Goal: Transaction & Acquisition: Purchase product/service

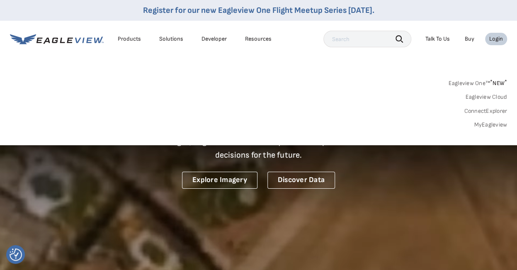
click at [495, 44] on li "Login" at bounding box center [496, 39] width 22 height 12
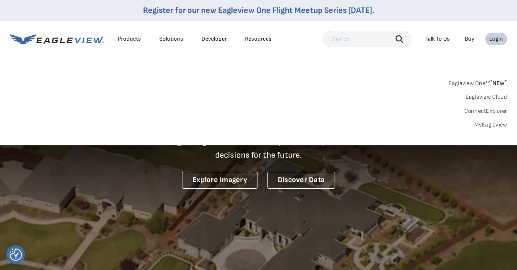
click at [495, 42] on div "Login" at bounding box center [496, 38] width 14 height 7
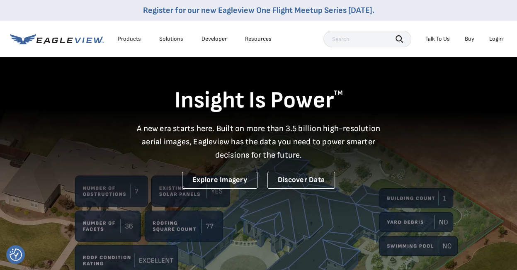
click at [492, 42] on div "Login" at bounding box center [496, 38] width 14 height 7
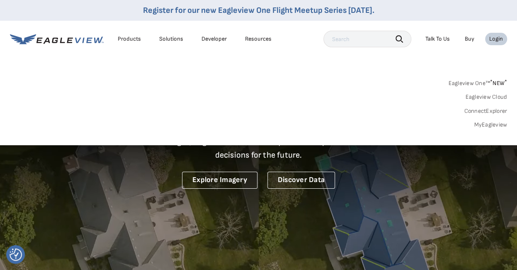
click at [492, 124] on link "MyEagleview" at bounding box center [490, 124] width 33 height 7
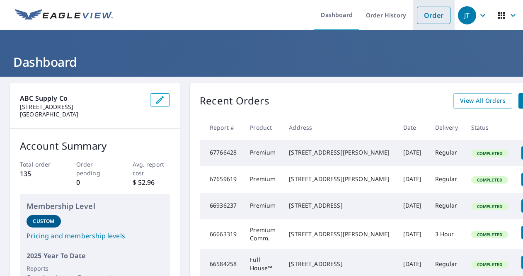
click at [429, 19] on link "Order" at bounding box center [434, 15] width 34 height 17
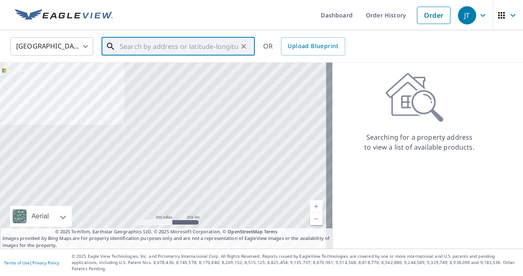
click at [162, 48] on input "text" at bounding box center [179, 46] width 118 height 23
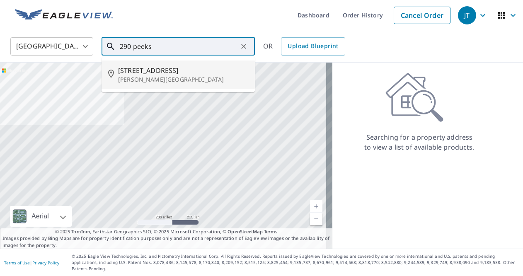
click at [148, 74] on span "290 Peekskill Hollow Rd" at bounding box center [183, 70] width 130 height 10
type input "290 Peekskill Hollow Rd Putnam Valley, NY 10579"
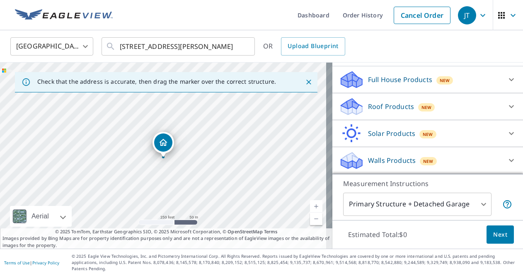
scroll to position [85, 0]
click at [389, 165] on p "Walls Products" at bounding box center [392, 160] width 48 height 10
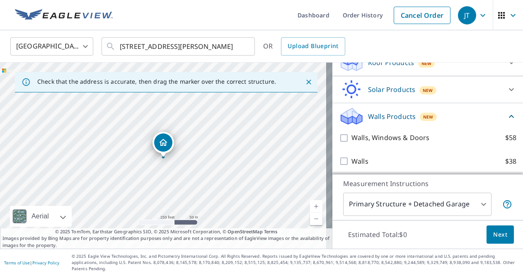
scroll to position [132, 0]
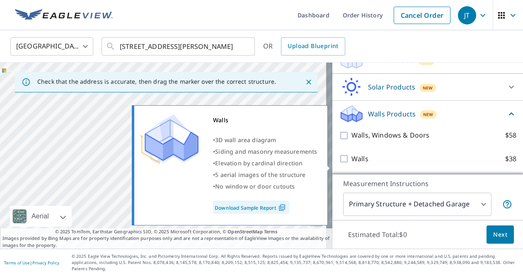
click at [339, 164] on input "Walls $38" at bounding box center [345, 159] width 12 height 10
checkbox input "true"
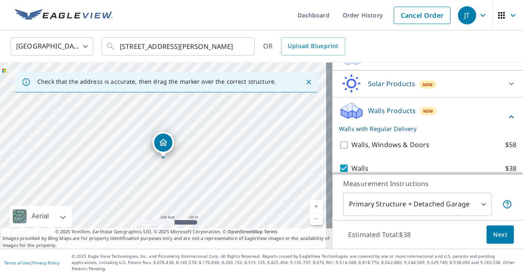
click at [495, 235] on span "Next" at bounding box center [500, 235] width 14 height 10
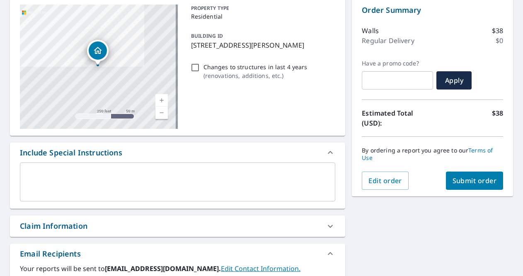
scroll to position [207, 0]
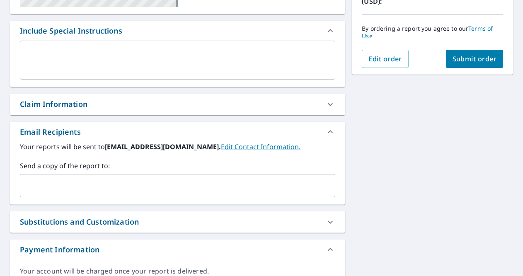
click at [101, 175] on div "​" at bounding box center [177, 185] width 315 height 23
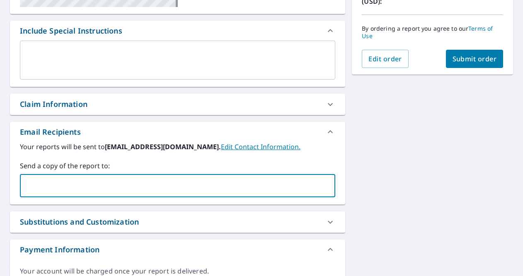
type input "a"
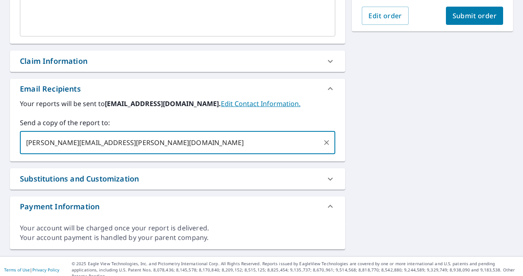
scroll to position [167, 0]
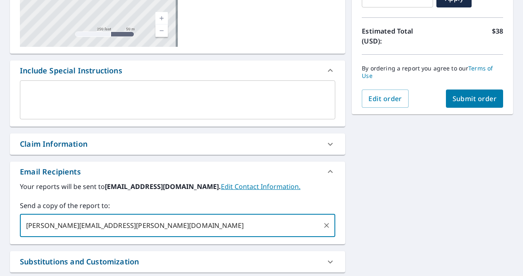
type input "jason.tabachnick@abcsupply.com"
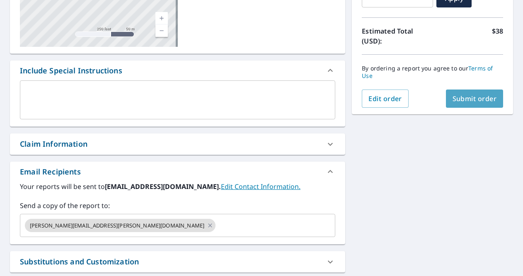
click at [475, 98] on span "Submit order" at bounding box center [475, 98] width 44 height 9
